Goal: Task Accomplishment & Management: Manage account settings

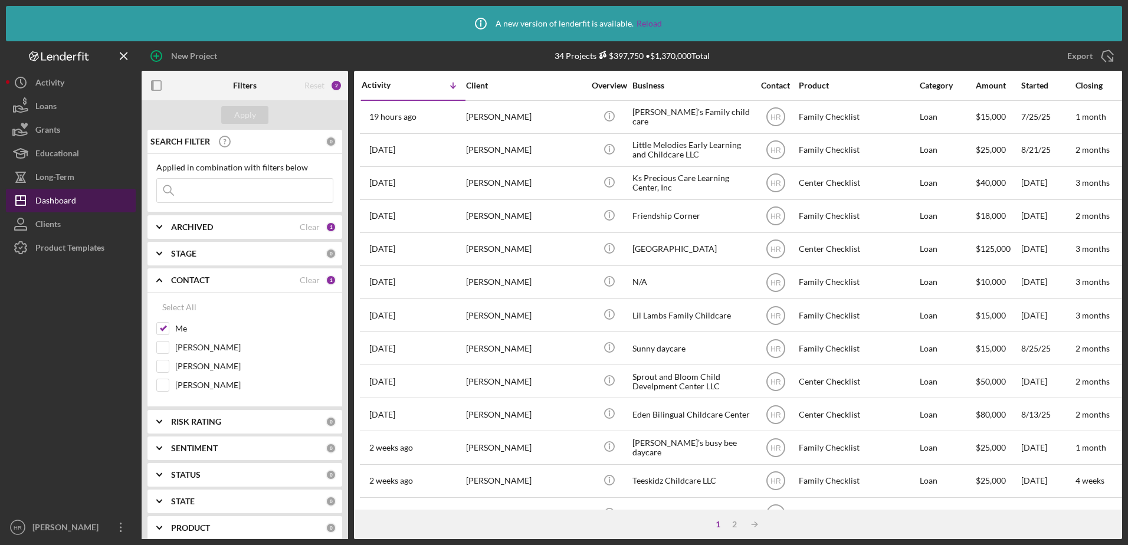
drag, startPoint x: 0, startPoint y: 0, endPoint x: 69, endPoint y: 208, distance: 219.3
click at [102, 249] on div "Product Templates" at bounding box center [69, 249] width 69 height 27
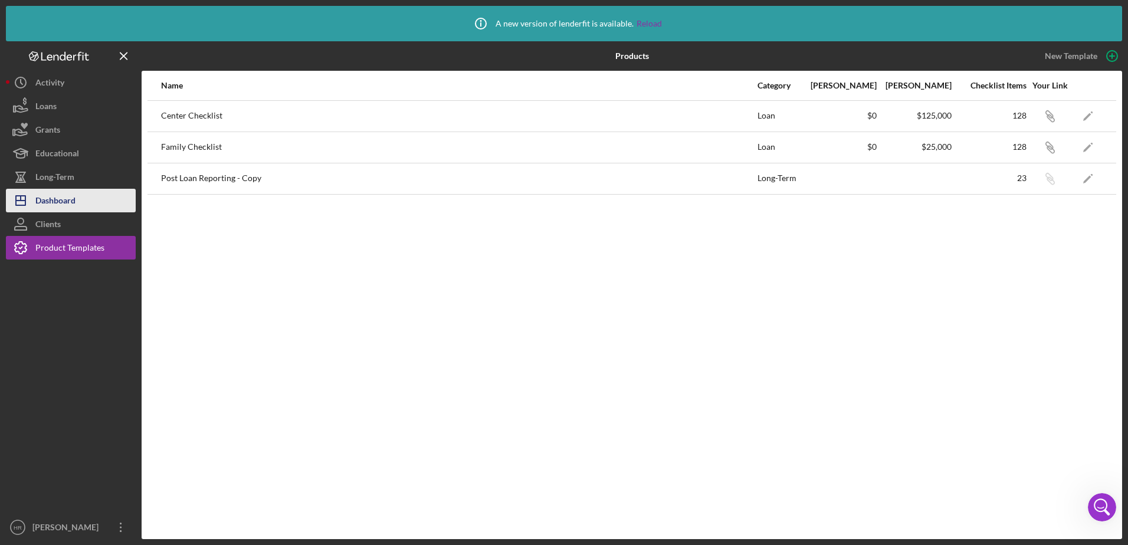
click at [64, 198] on div "Dashboard" at bounding box center [55, 202] width 40 height 27
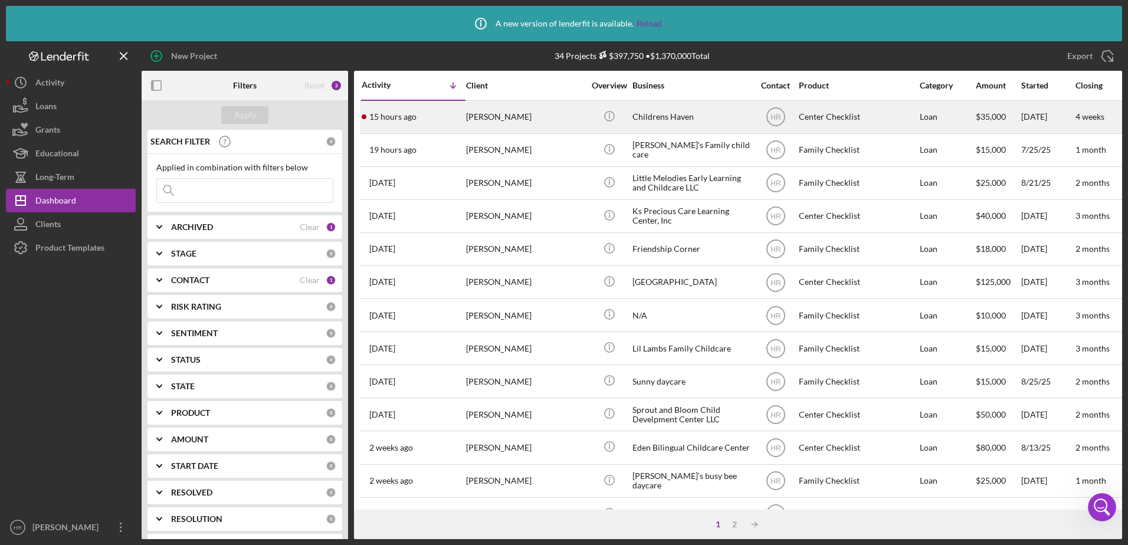
click at [663, 123] on div "Childrens Haven" at bounding box center [691, 116] width 118 height 31
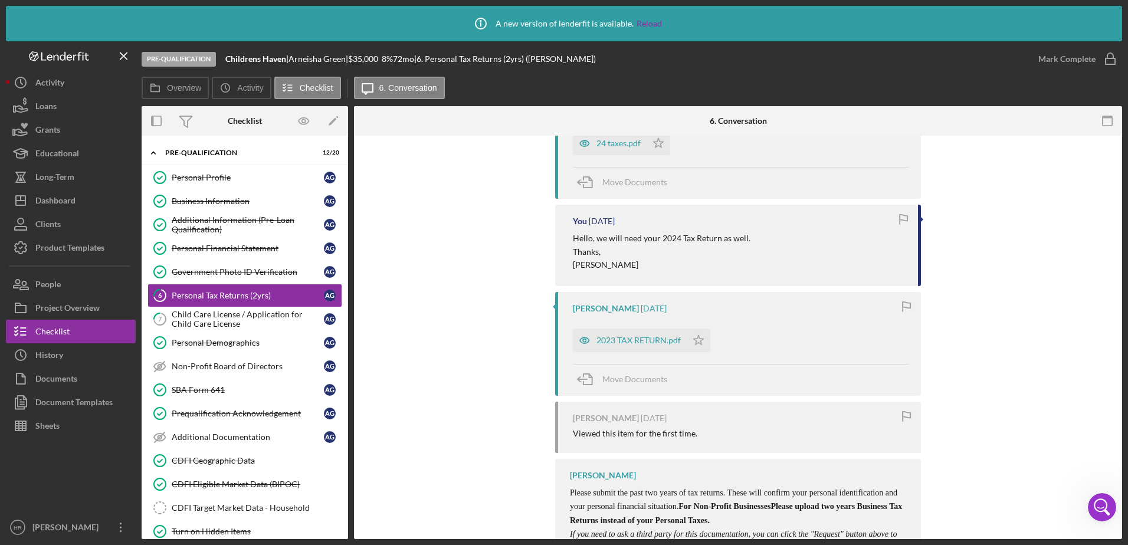
scroll to position [172, 0]
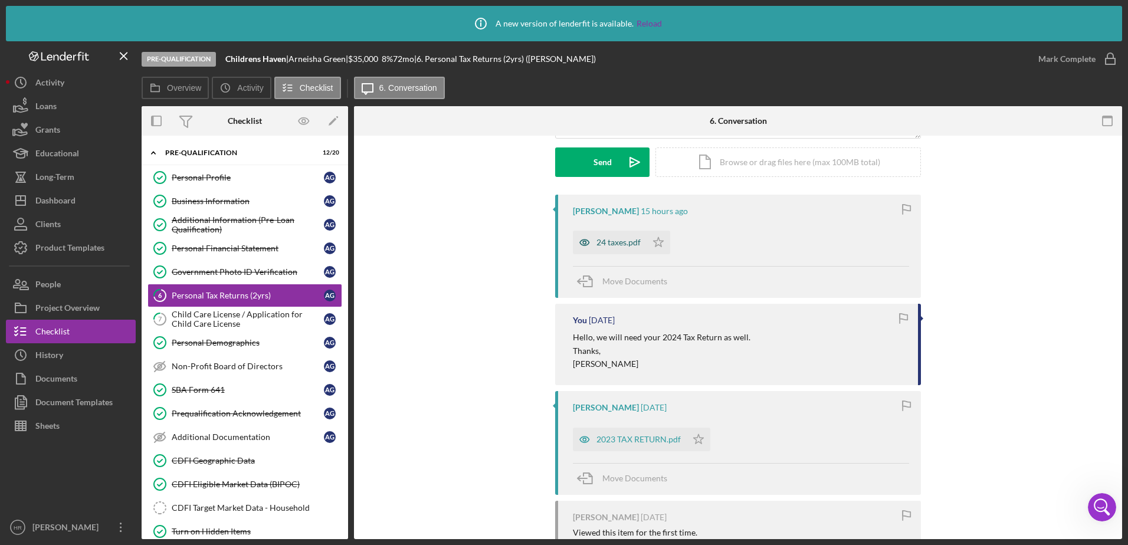
click at [599, 243] on div "24 taxes.pdf" at bounding box center [618, 242] width 44 height 9
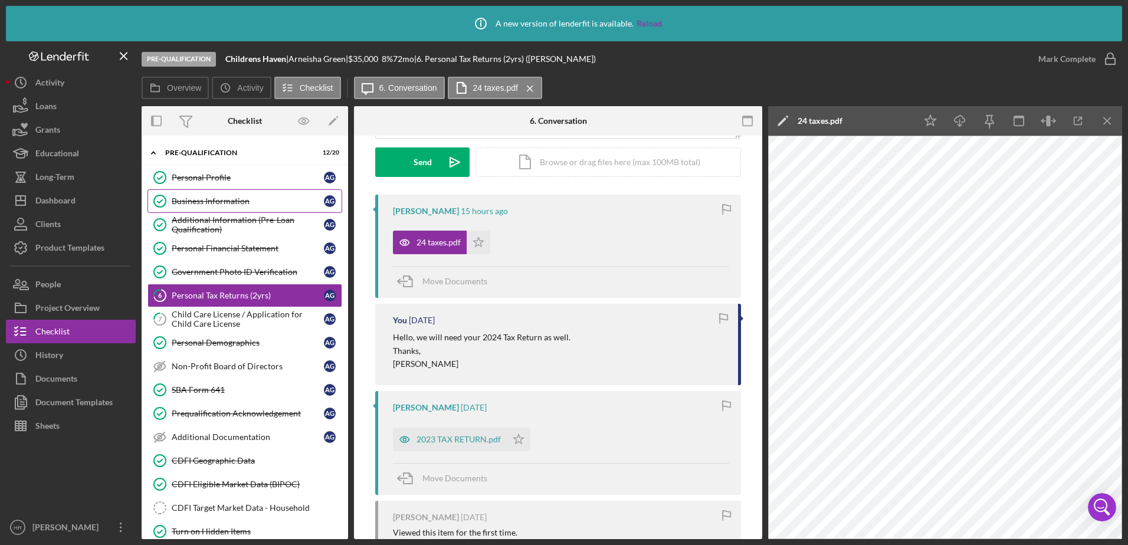
click at [245, 195] on link "Business Information Business Information A G" at bounding box center [244, 201] width 195 height 24
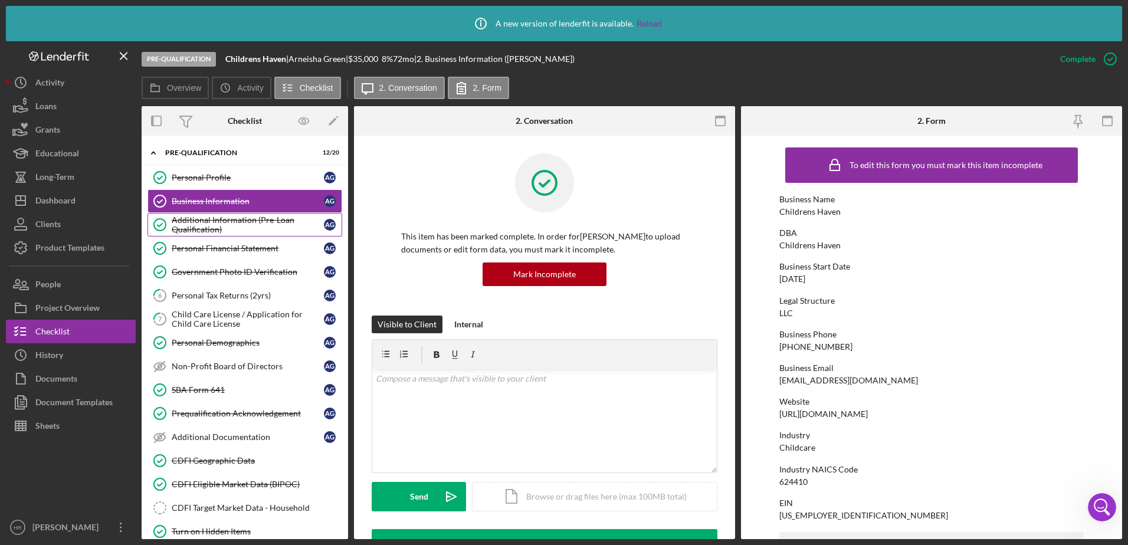
click at [214, 218] on div "Additional Information (Pre-Loan Qualification)" at bounding box center [248, 224] width 152 height 19
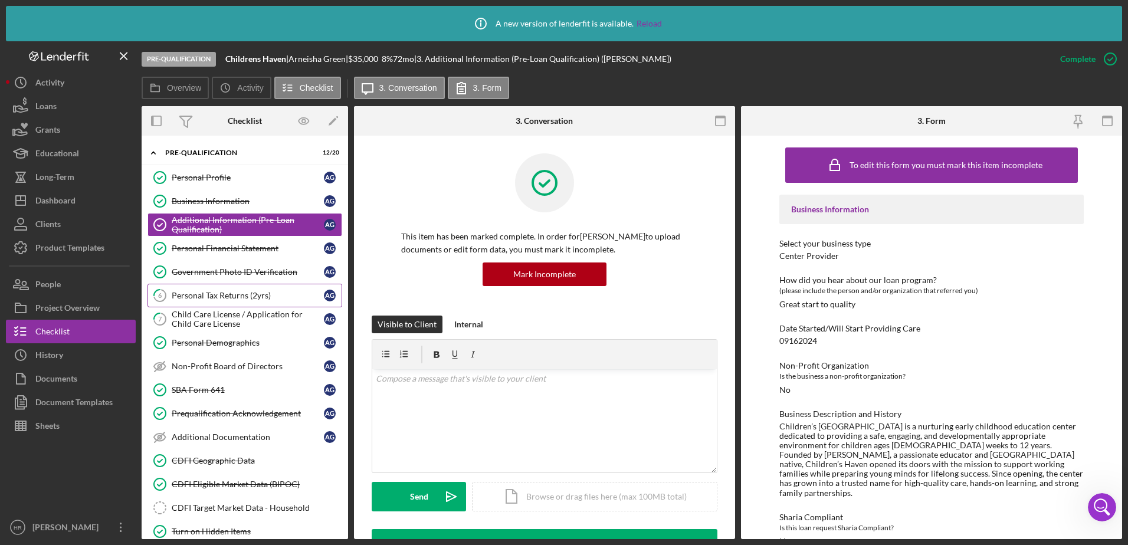
click at [221, 291] on div "Personal Tax Returns (2yrs)" at bounding box center [248, 295] width 152 height 9
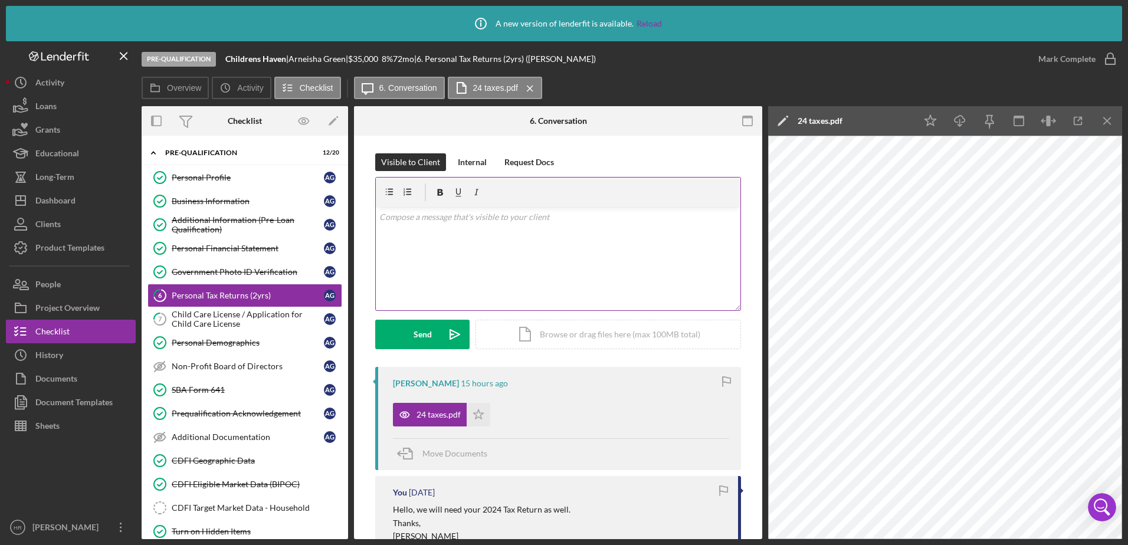
click at [546, 239] on div "v Color teal Color pink Remove color Add row above Add row below Add column bef…" at bounding box center [558, 258] width 365 height 103
click at [234, 252] on div "Personal Financial Statement" at bounding box center [248, 248] width 152 height 9
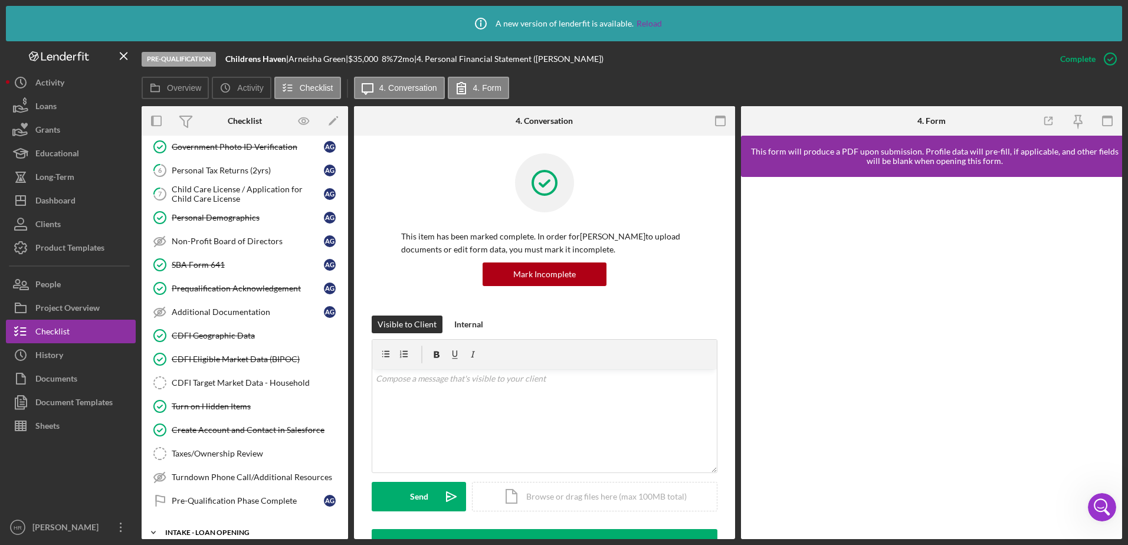
scroll to position [243, 0]
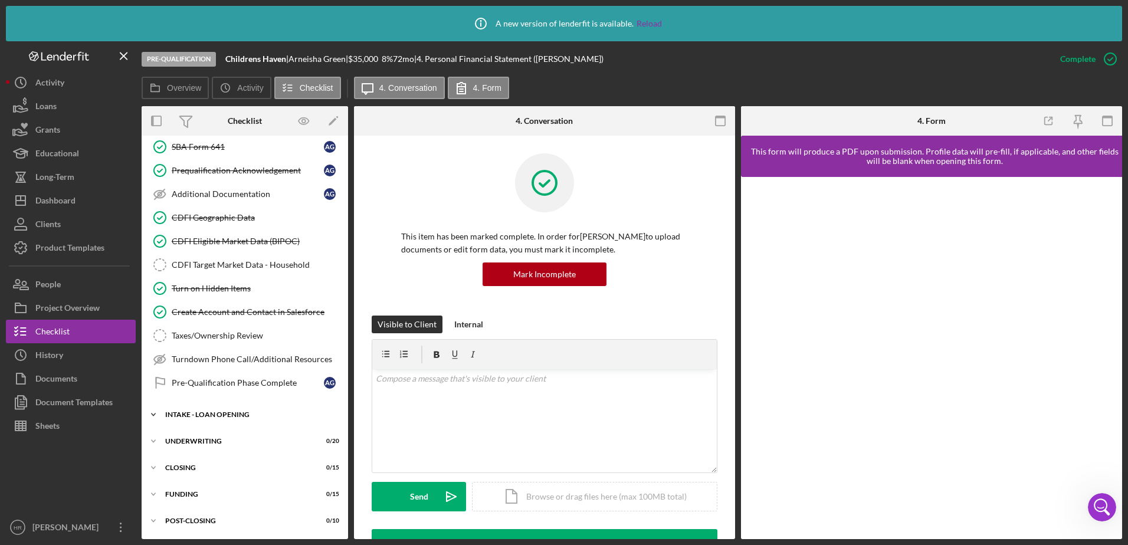
click at [206, 418] on div "INTAKE - LOAN OPENING" at bounding box center [249, 414] width 168 height 7
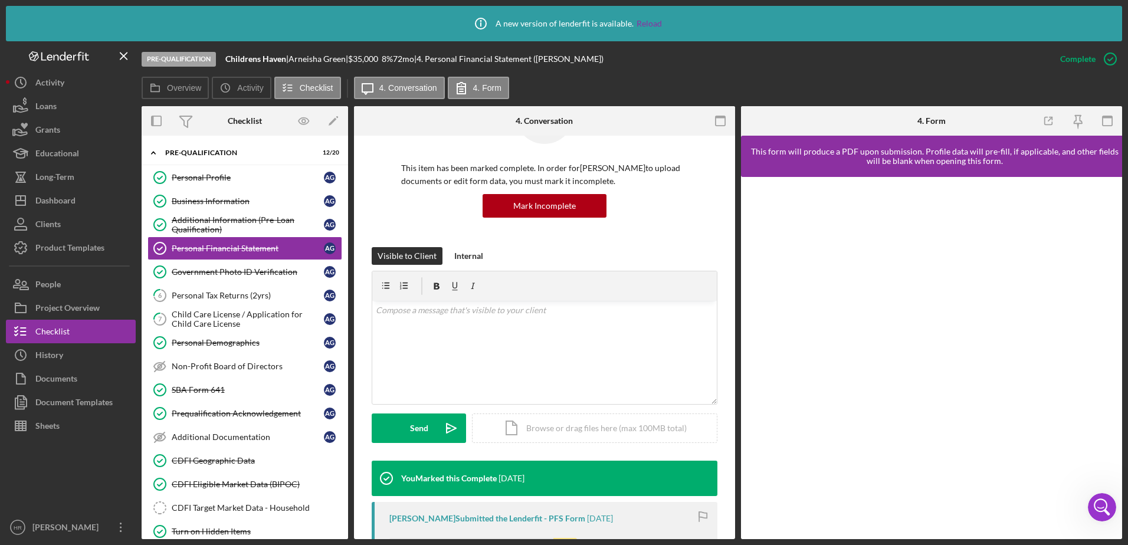
scroll to position [236, 0]
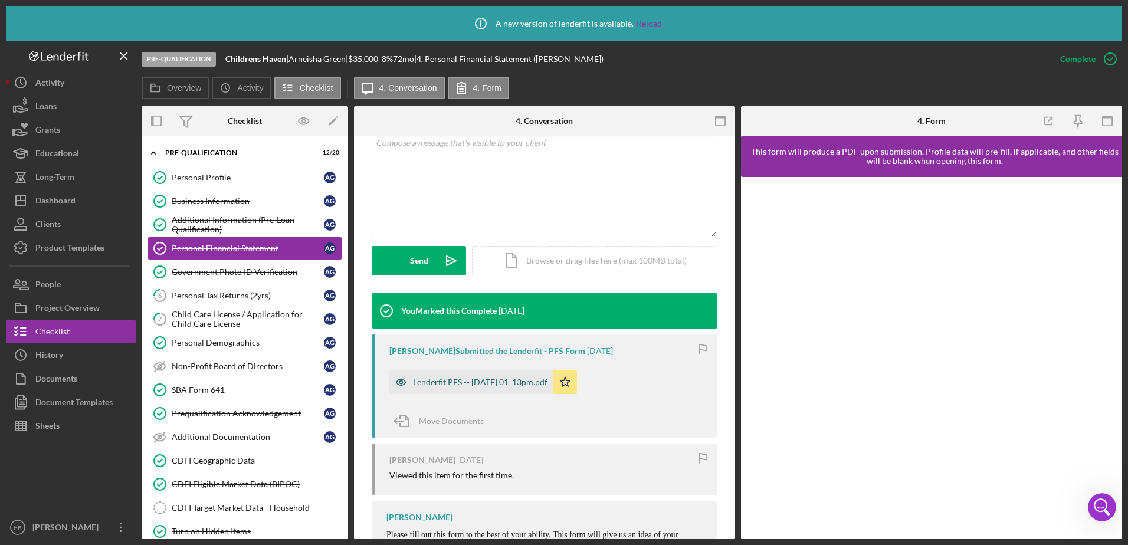
click at [454, 385] on div "Lenderfit PFS -- [DATE] 01_13pm.pdf" at bounding box center [480, 381] width 134 height 9
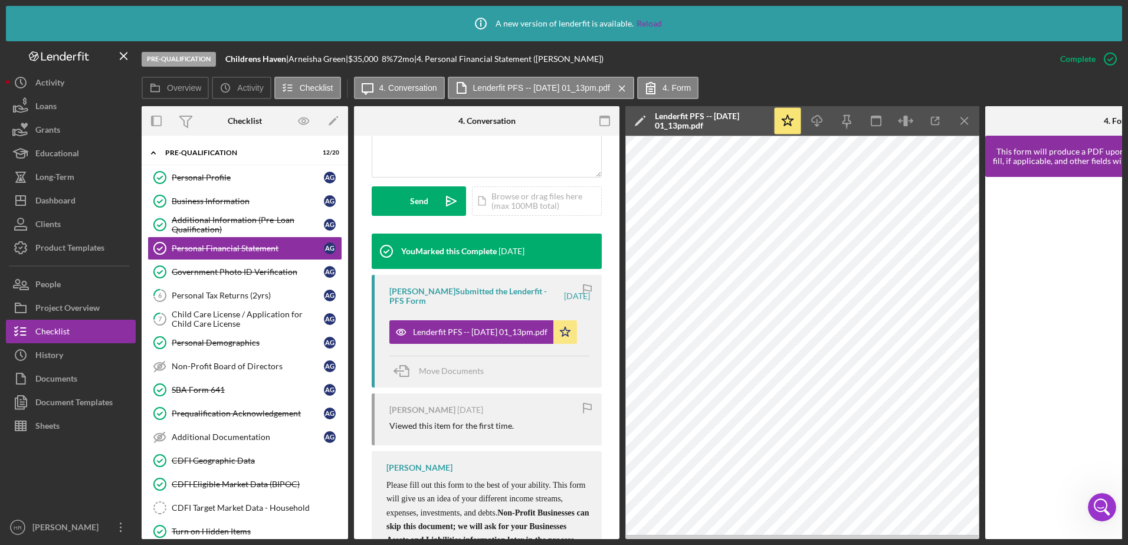
scroll to position [132, 0]
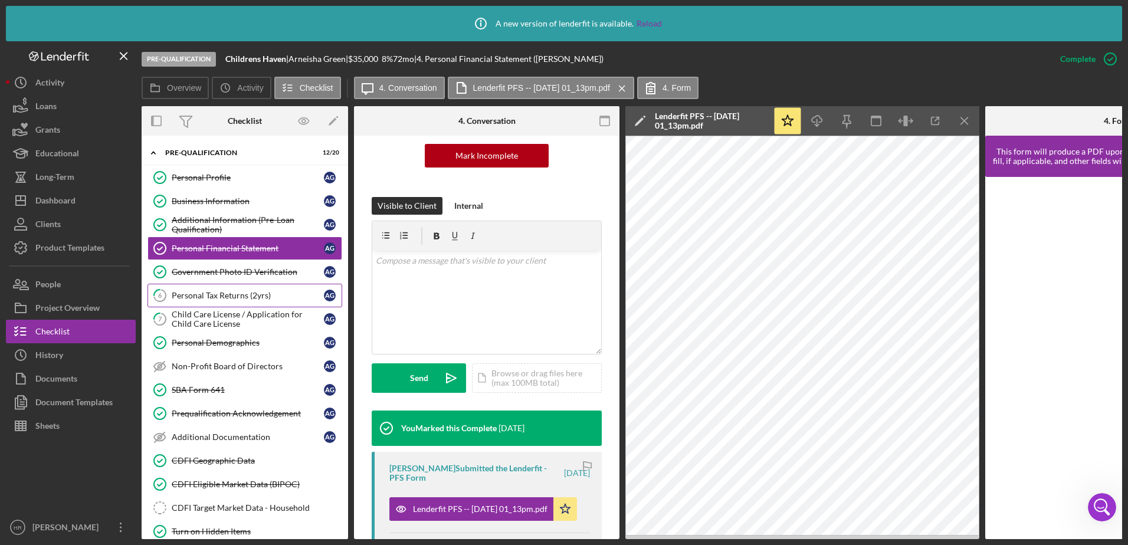
click at [215, 300] on div "Personal Tax Returns (2yrs)" at bounding box center [248, 295] width 152 height 9
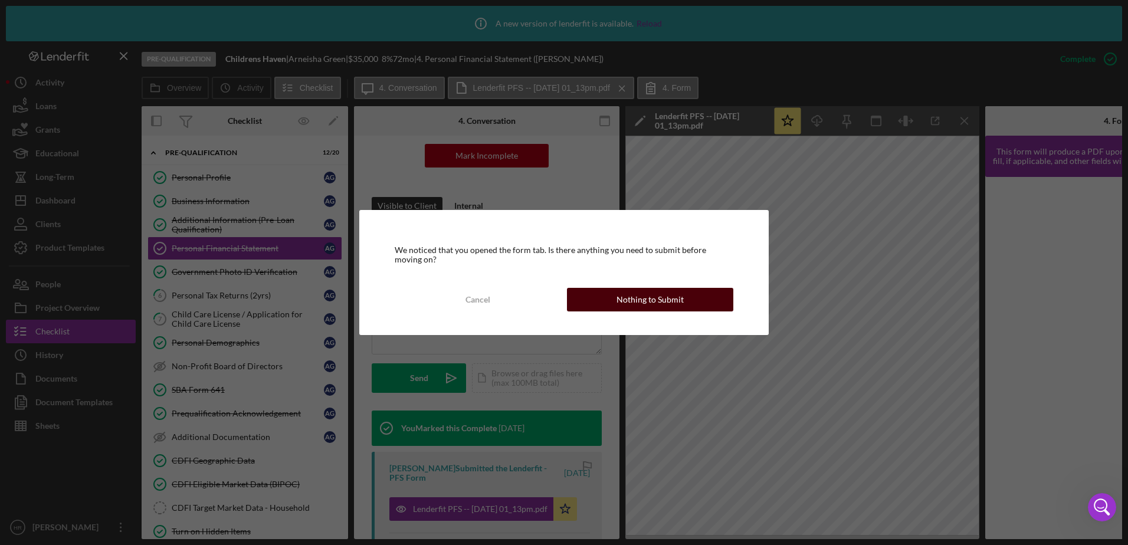
click at [615, 302] on button "Nothing to Submit" at bounding box center [650, 300] width 166 height 24
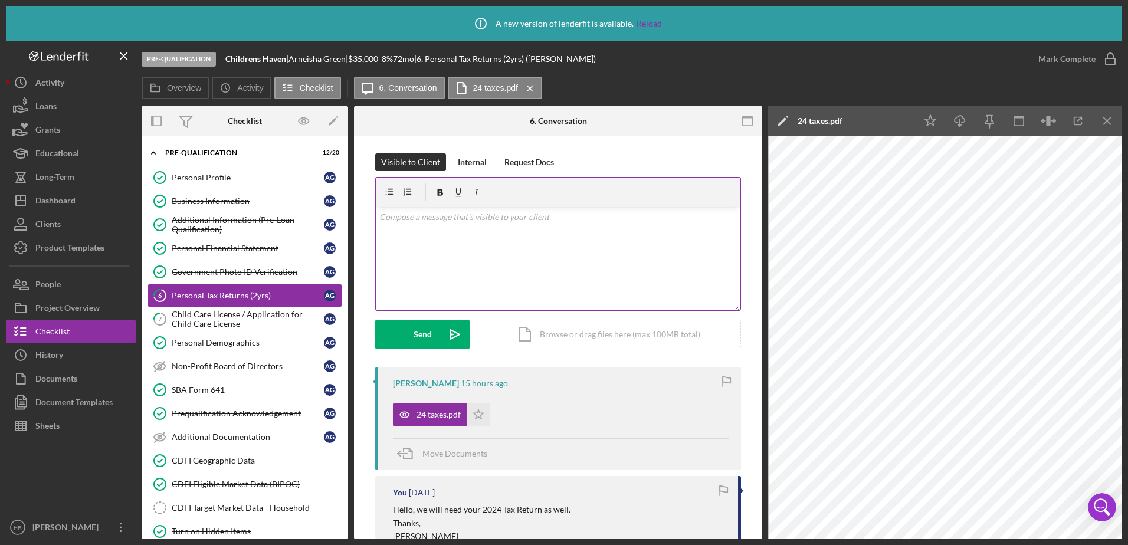
click at [515, 237] on div "v Color teal Color pink Remove color Add row above Add row below Add column bef…" at bounding box center [558, 258] width 365 height 103
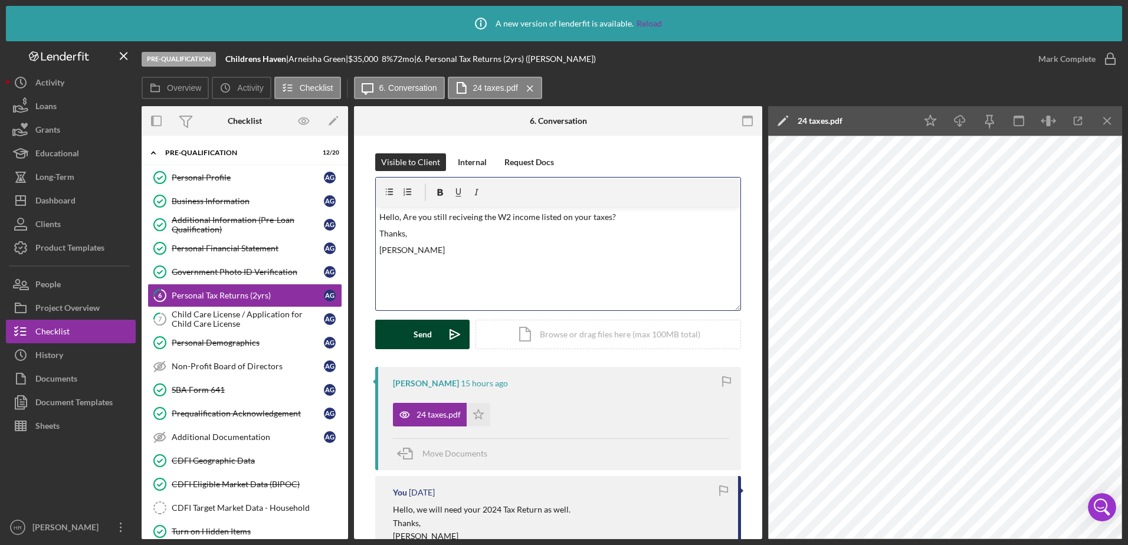
click at [422, 338] on div "Send" at bounding box center [422, 334] width 18 height 29
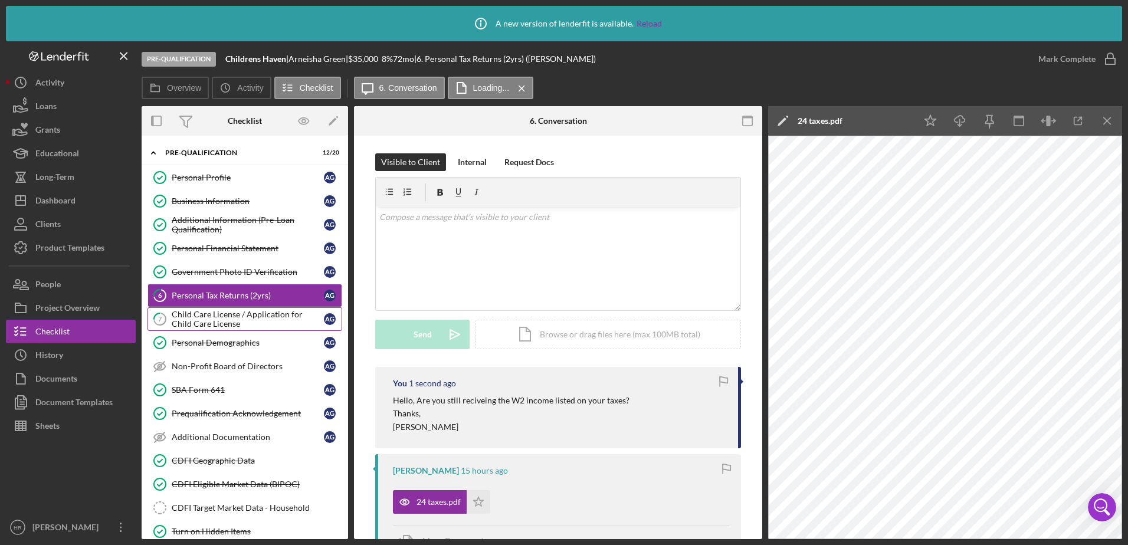
click at [266, 314] on div "Child Care License / Application for Child Care License" at bounding box center [248, 319] width 152 height 19
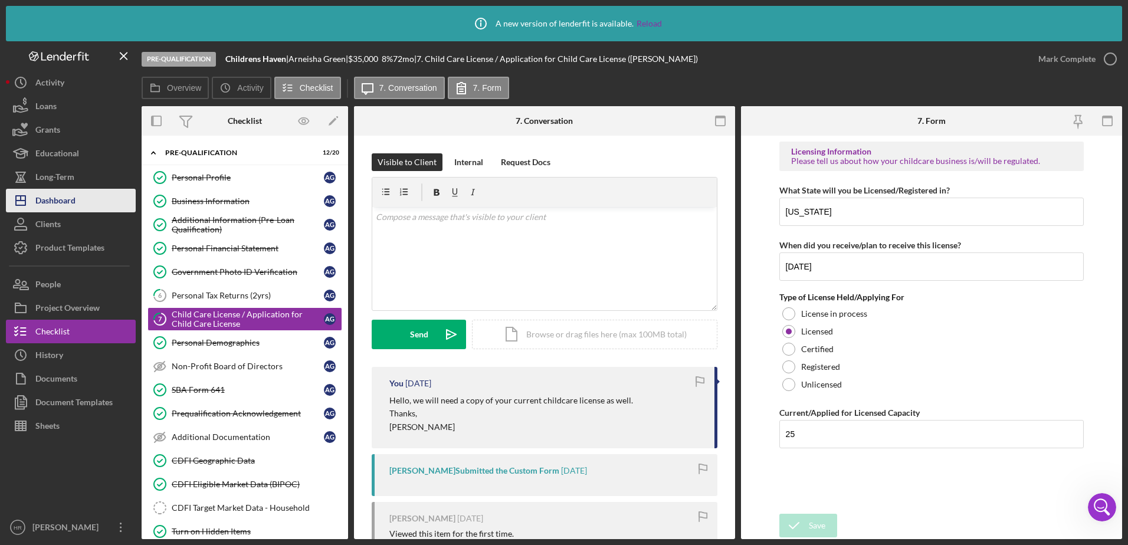
click at [61, 197] on div "Dashboard" at bounding box center [55, 202] width 40 height 27
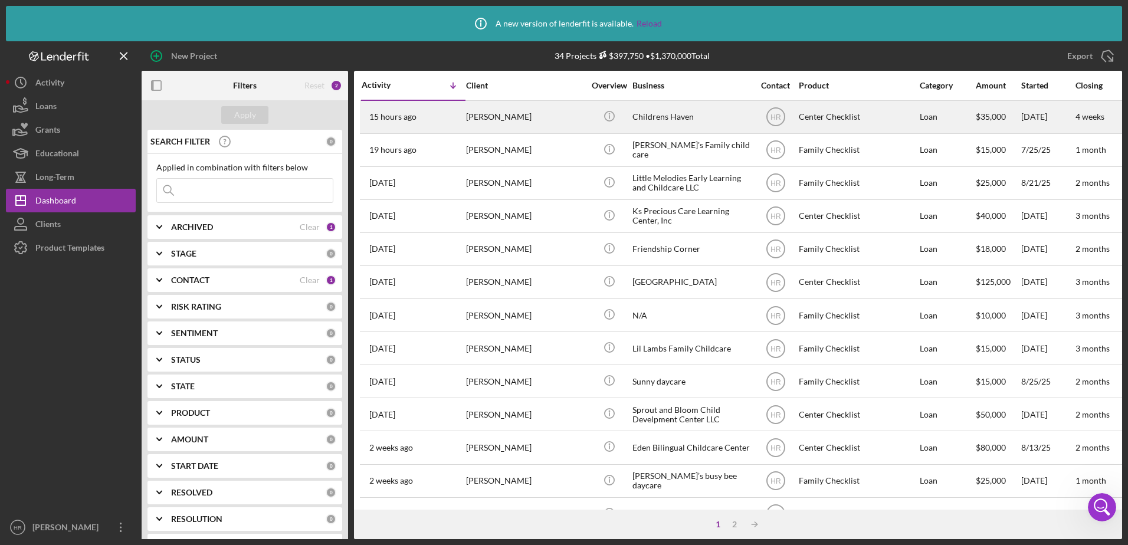
click at [685, 119] on div "Childrens Haven" at bounding box center [691, 116] width 118 height 31
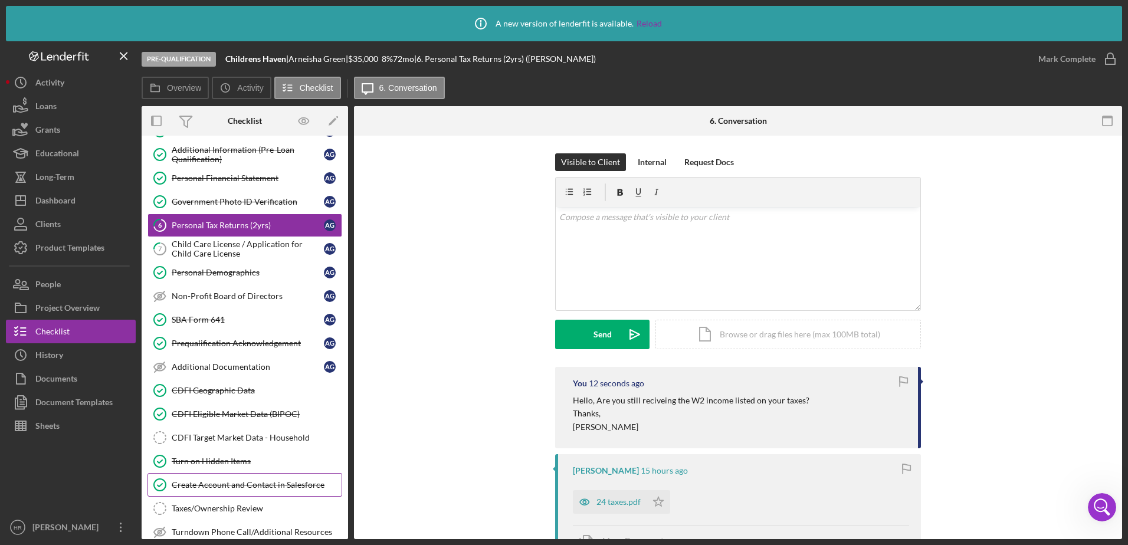
scroll to position [177, 0]
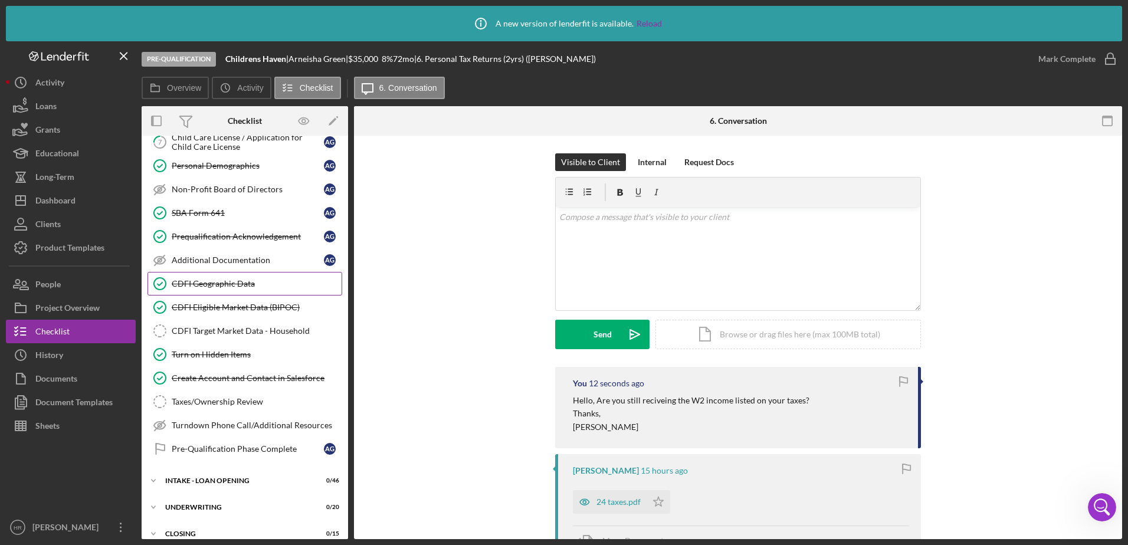
click at [216, 282] on div "CDFI Geographic Data" at bounding box center [257, 283] width 170 height 9
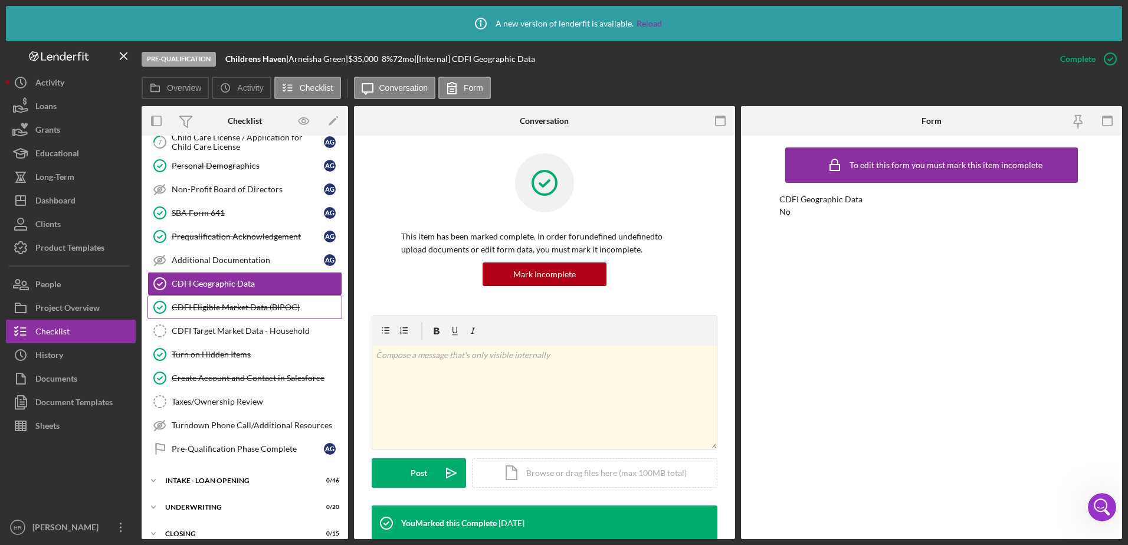
click at [204, 308] on div "CDFI Eligible Market Data (BIPOC)" at bounding box center [257, 307] width 170 height 9
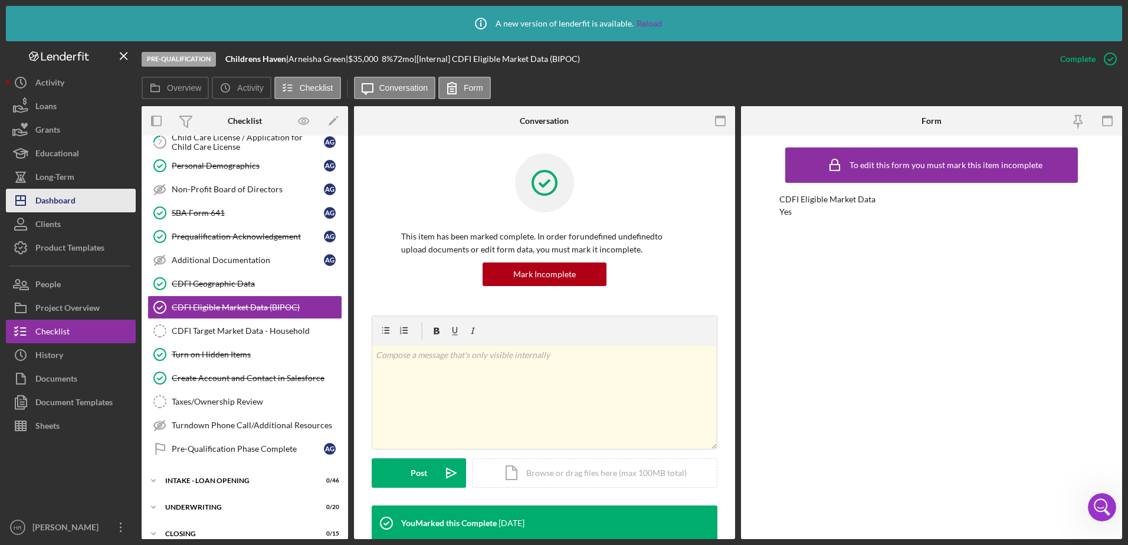
click at [77, 193] on button "Icon/Dashboard Dashboard" at bounding box center [71, 201] width 130 height 24
